Goal: Transaction & Acquisition: Purchase product/service

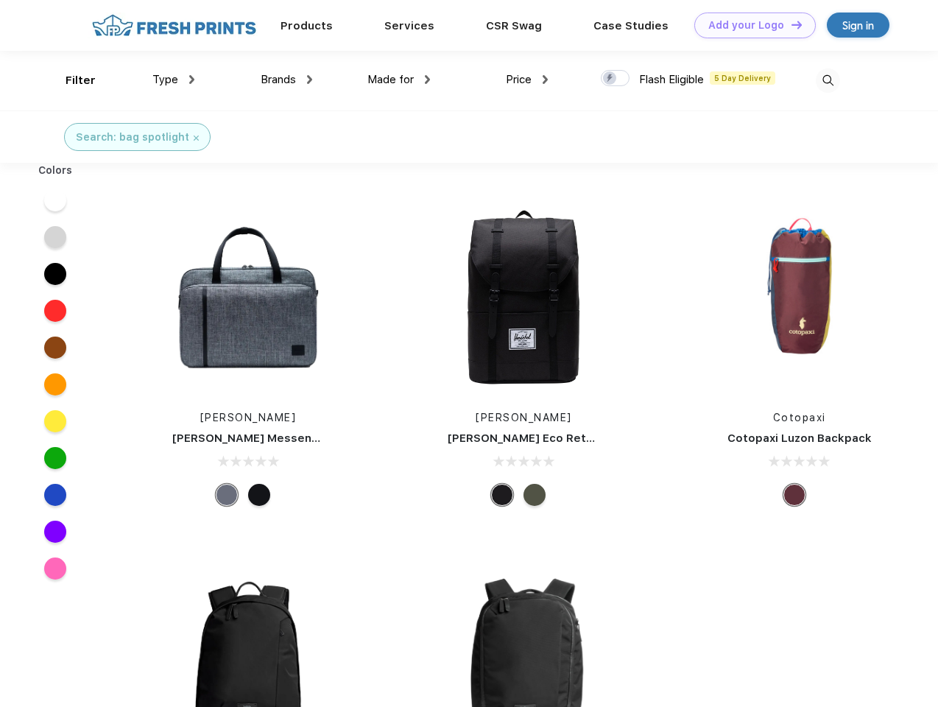
click at [749, 25] on link "Add your Logo Design Tool" at bounding box center [754, 26] width 121 height 26
click at [0, 0] on div "Design Tool" at bounding box center [0, 0] width 0 height 0
click at [790, 24] on link "Add your Logo Design Tool" at bounding box center [754, 26] width 121 height 26
click at [71, 80] on div "Filter" at bounding box center [81, 80] width 30 height 17
click at [174, 80] on span "Type" at bounding box center [165, 79] width 26 height 13
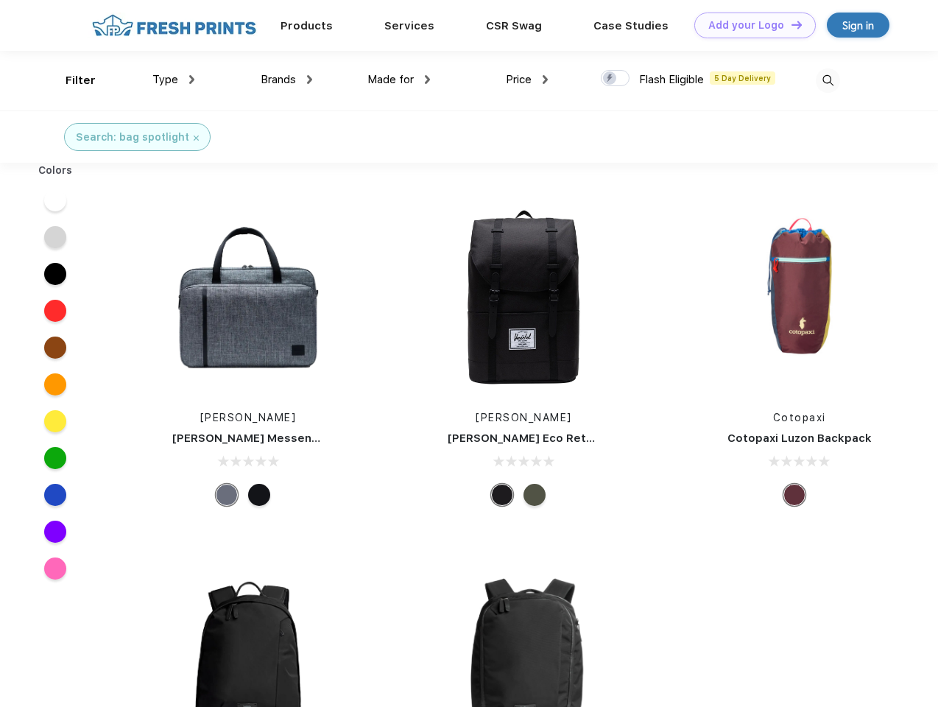
click at [286, 80] on span "Brands" at bounding box center [278, 79] width 35 height 13
click at [399, 80] on span "Made for" at bounding box center [390, 79] width 46 height 13
click at [527, 80] on span "Price" at bounding box center [519, 79] width 26 height 13
click at [615, 79] on div at bounding box center [615, 78] width 29 height 16
click at [610, 79] on input "checkbox" at bounding box center [606, 74] width 10 height 10
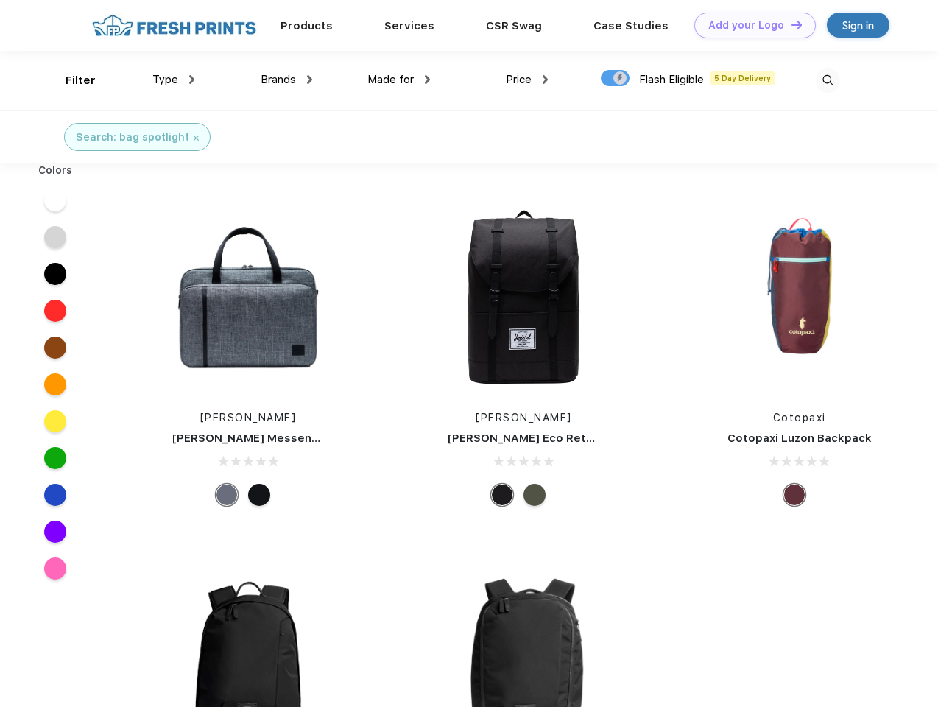
click at [827, 80] on img at bounding box center [828, 80] width 24 height 24
